Goal: Navigation & Orientation: Find specific page/section

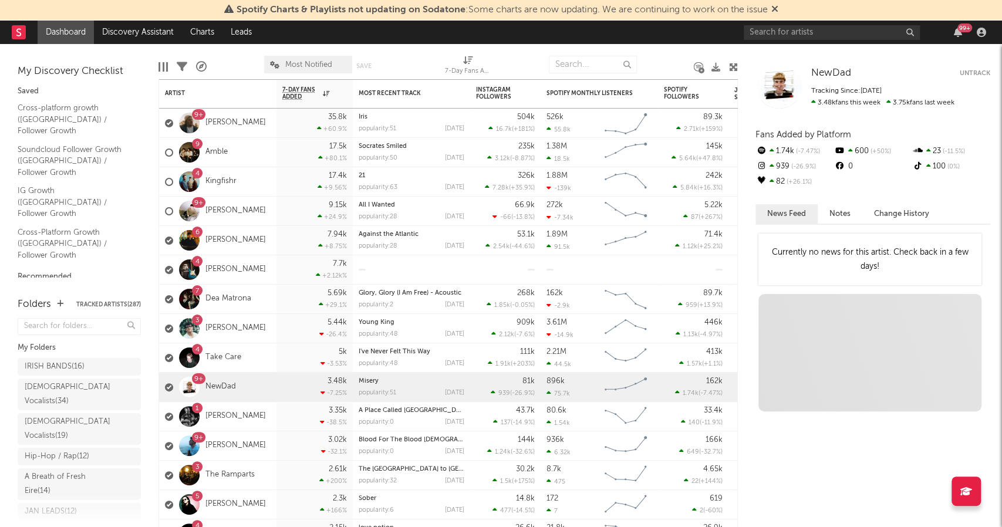
click at [778, 9] on icon at bounding box center [774, 8] width 7 height 9
